Goal: Find contact information: Find contact information

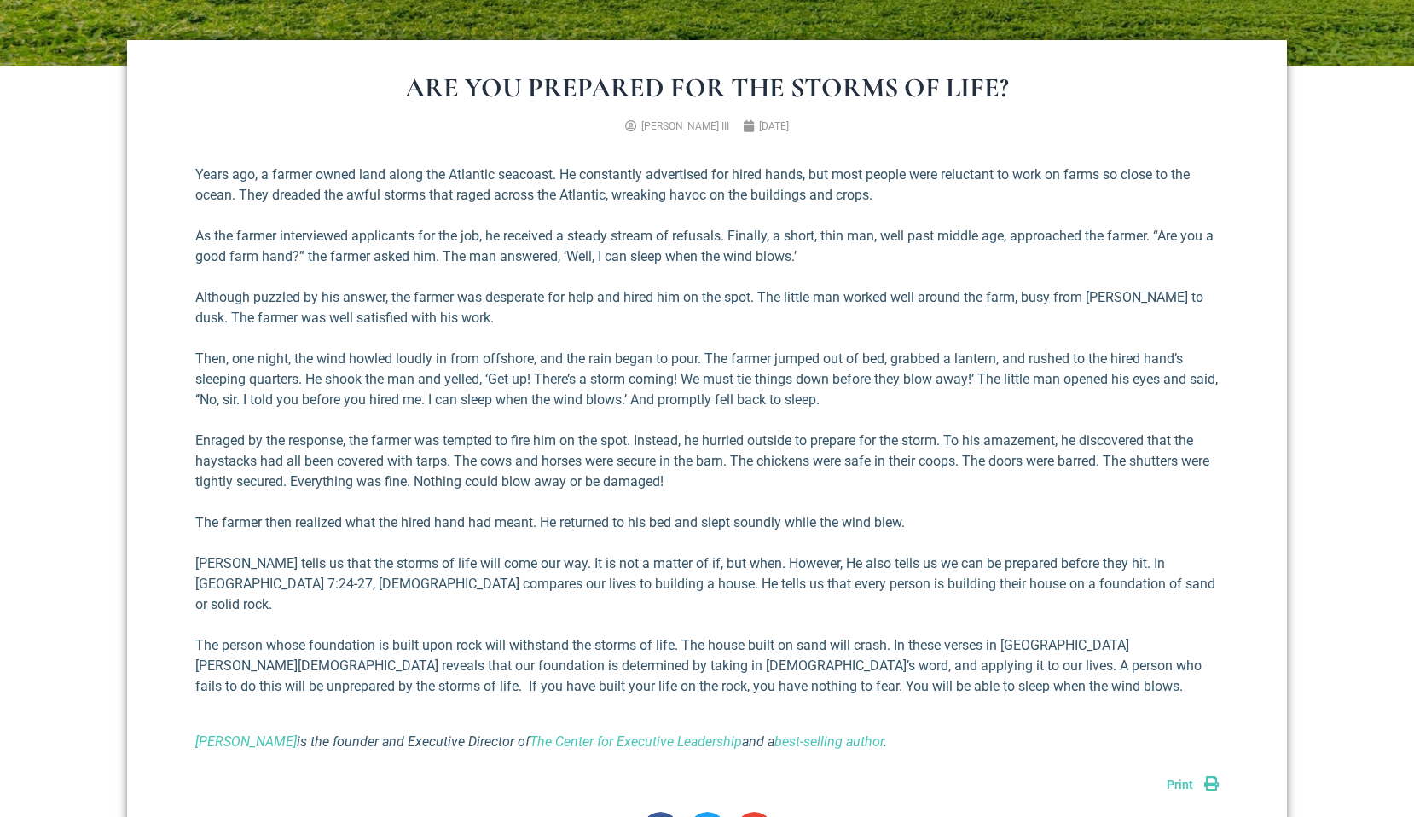
scroll to position [623, 0]
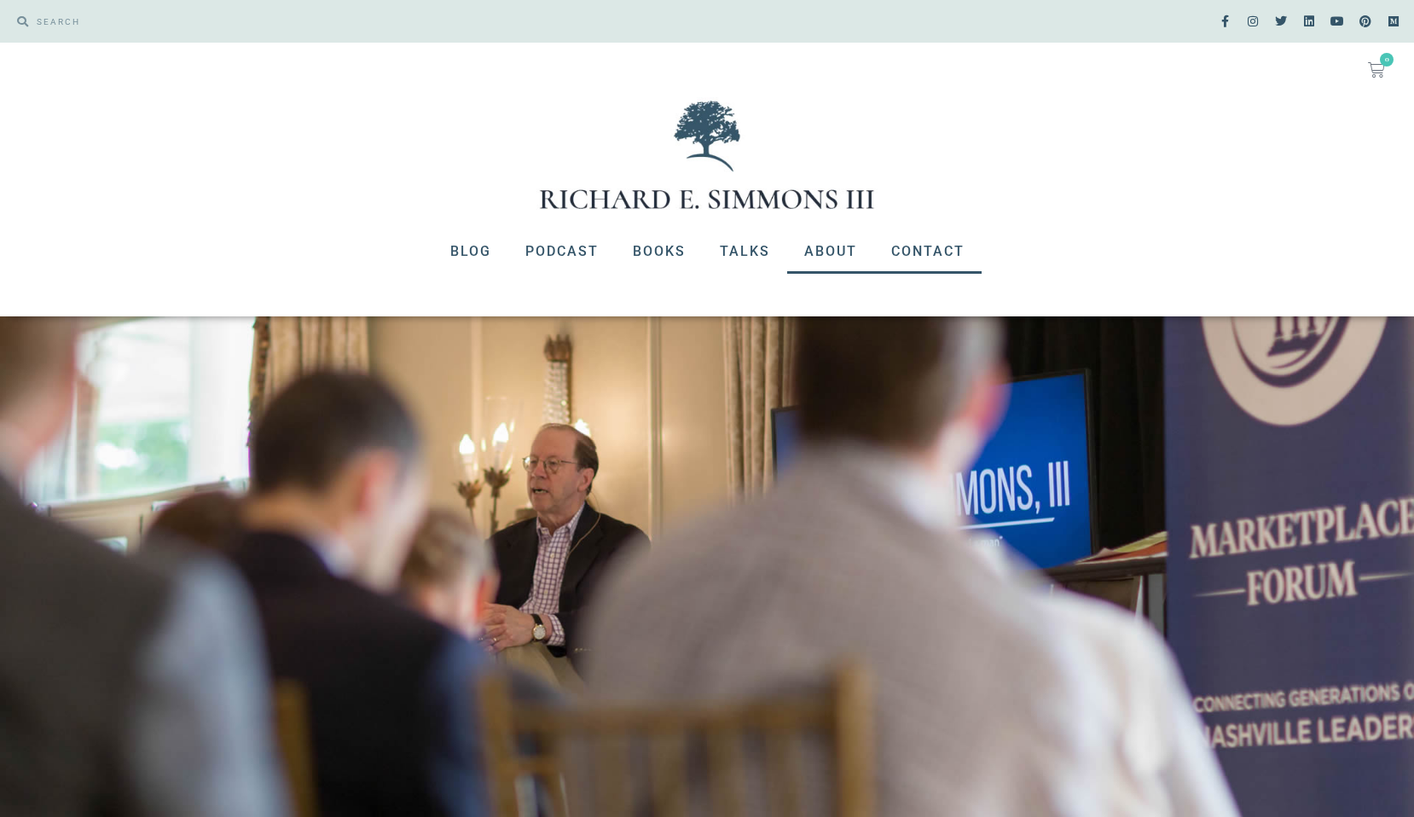
click at [924, 260] on link "Contact" at bounding box center [927, 251] width 107 height 44
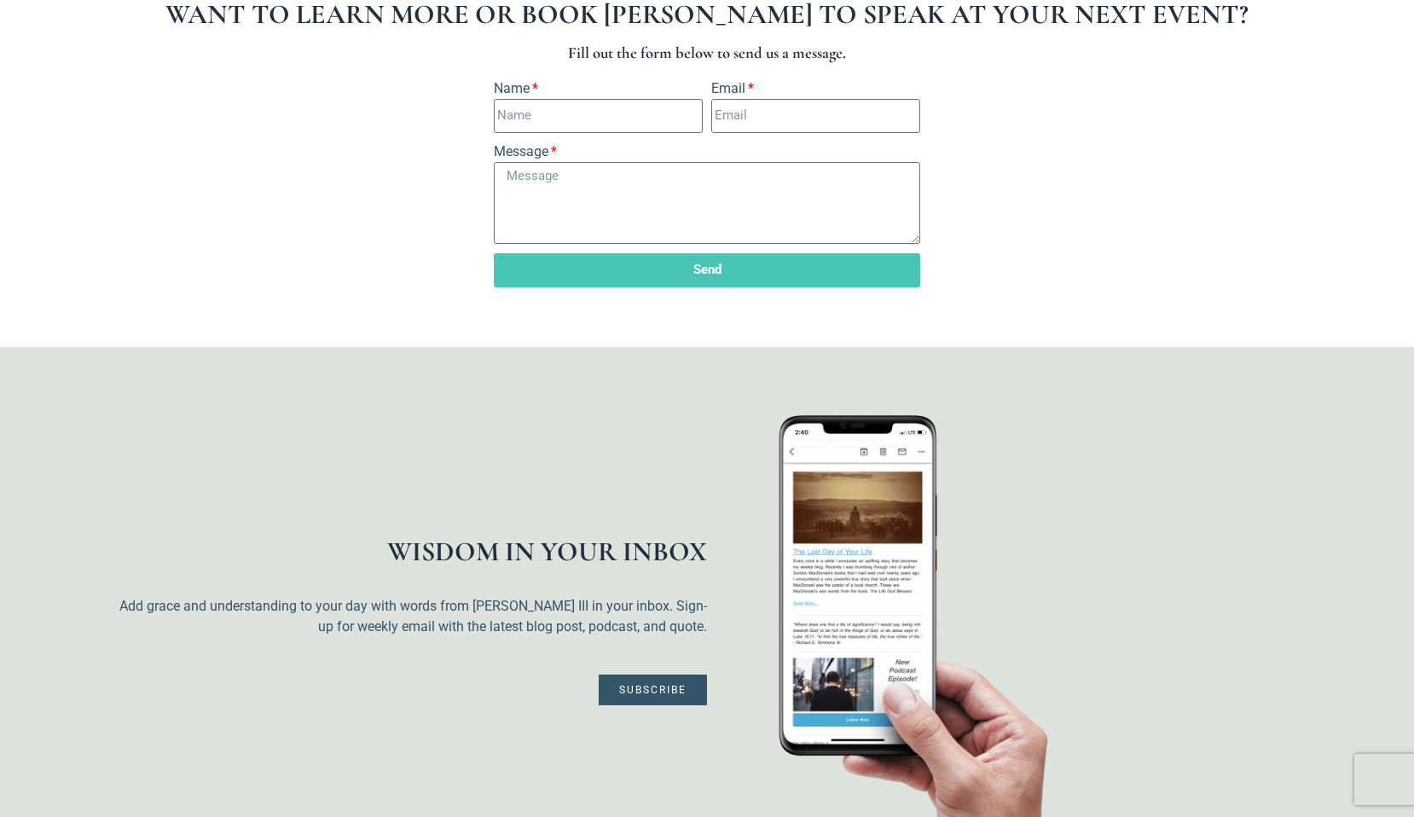
scroll to position [768, 0]
